Goal: Task Accomplishment & Management: Use online tool/utility

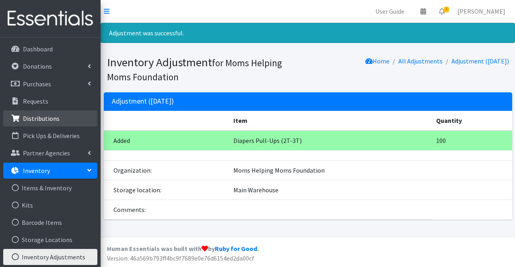
click at [55, 116] on p "Distributions" at bounding box center [41, 119] width 37 height 8
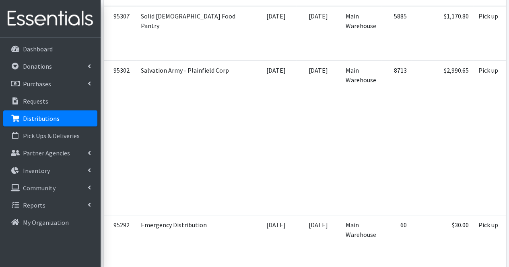
scroll to position [468, 0]
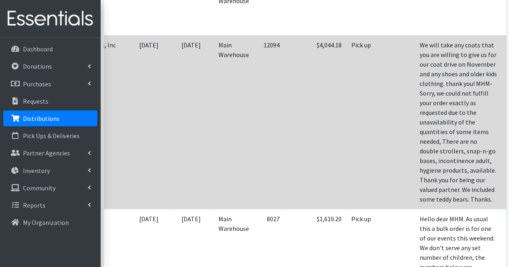
scroll to position [0, 130]
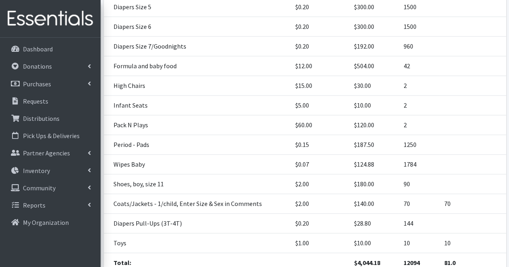
scroll to position [541, 0]
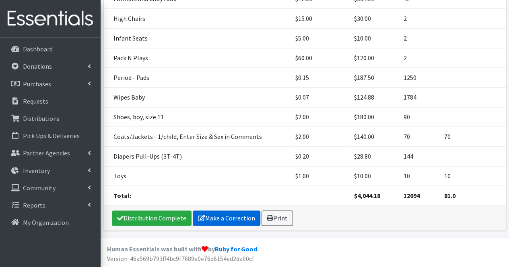
click at [234, 221] on link "Make a Correction" at bounding box center [227, 218] width 68 height 15
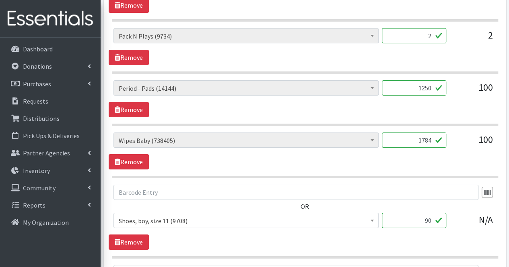
scroll to position [1795, 0]
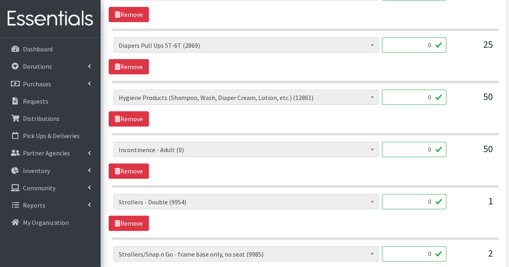
click at [429, 91] on input "0" at bounding box center [414, 97] width 64 height 15
click at [433, 90] on input "0" at bounding box center [414, 97] width 64 height 15
type input "9"
click at [137, 59] on link "Remove" at bounding box center [129, 66] width 40 height 15
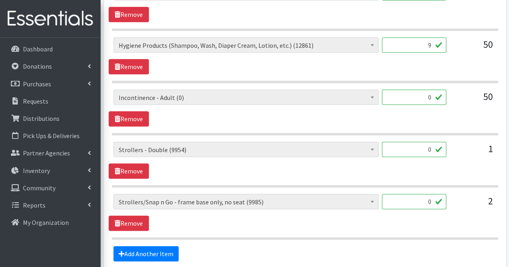
click at [433, 194] on input "0" at bounding box center [414, 201] width 64 height 15
type input "2"
click at [135, 164] on link "Remove" at bounding box center [129, 171] width 40 height 15
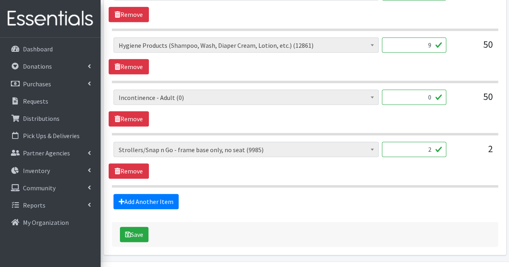
click at [431, 90] on input "0" at bounding box center [414, 97] width 64 height 15
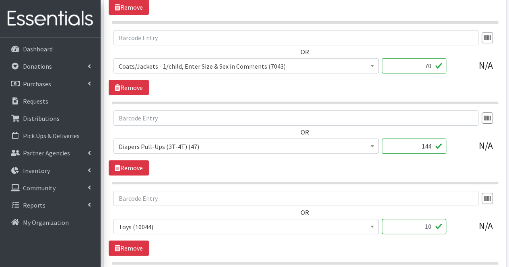
type input "32"
click at [425, 157] on div "OR # of Children this order will serve (78498) # of Individuals Living in House…" at bounding box center [305, 143] width 392 height 65
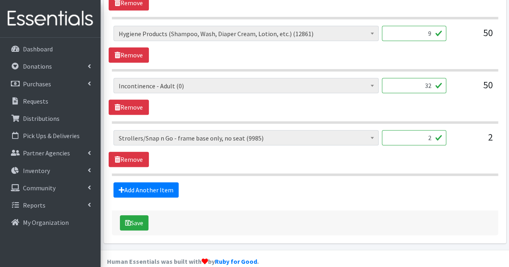
scroll to position [1807, 0]
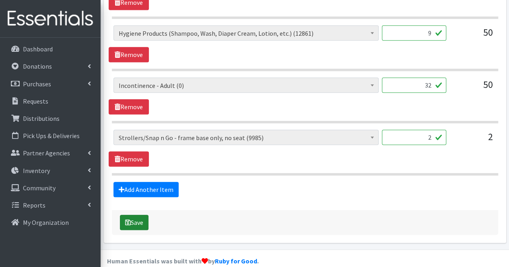
click at [142, 215] on button "Save" at bounding box center [134, 222] width 29 height 15
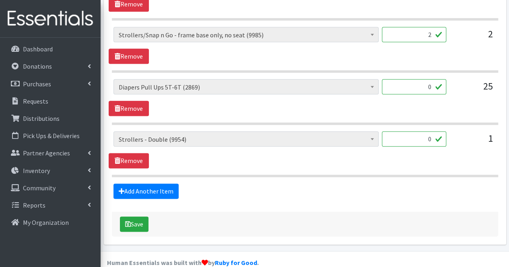
scroll to position [1947, 0]
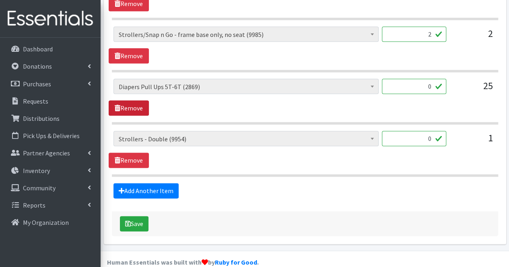
click at [135, 101] on link "Remove" at bounding box center [129, 108] width 40 height 15
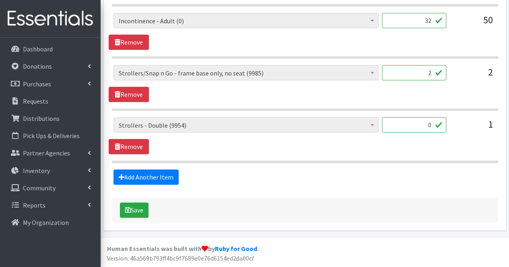
scroll to position [1895, 0]
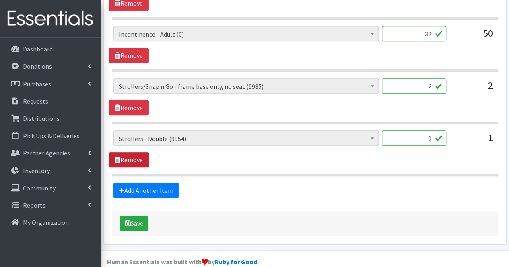
click at [138, 152] on link "Remove" at bounding box center [129, 159] width 40 height 15
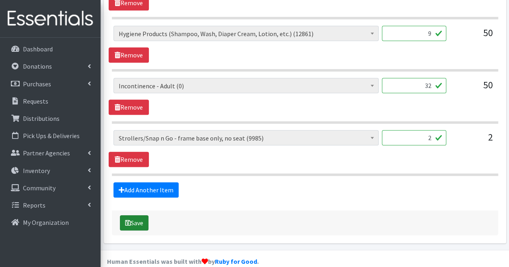
click at [142, 216] on button "Save" at bounding box center [134, 223] width 29 height 15
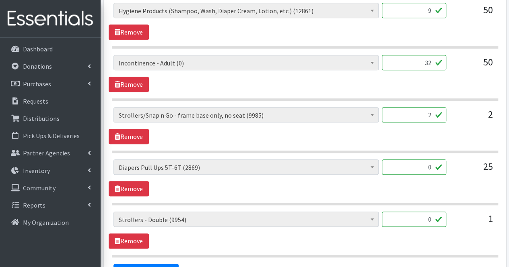
scroll to position [1882, 0]
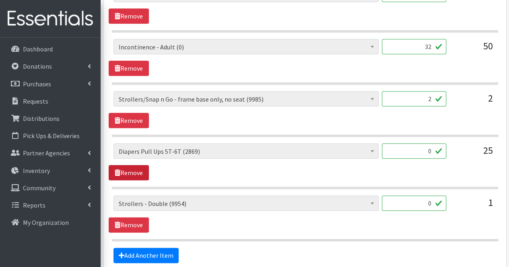
click at [137, 167] on link "Remove" at bounding box center [129, 172] width 40 height 15
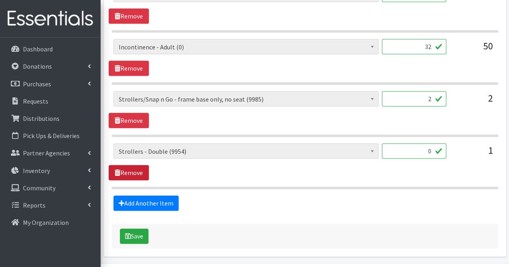
click at [138, 168] on link "Remove" at bounding box center [129, 172] width 40 height 15
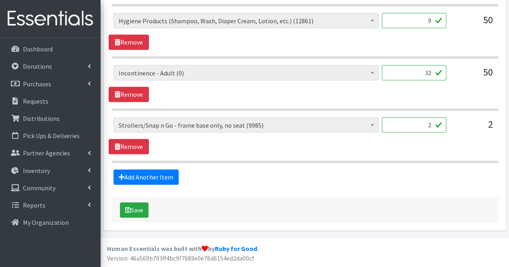
scroll to position [1843, 0]
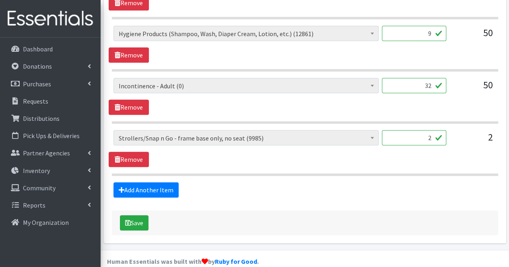
click at [431, 78] on input "32" at bounding box center [414, 85] width 64 height 15
type input "3"
type input "112"
click at [138, 216] on button "Save" at bounding box center [134, 223] width 29 height 15
